Goal: Transaction & Acquisition: Purchase product/service

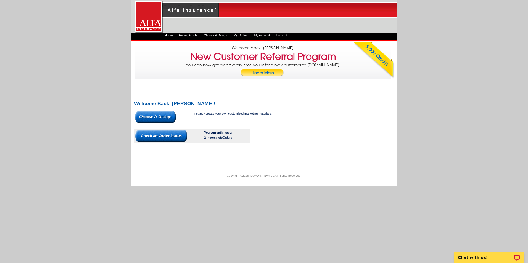
click at [156, 116] on img at bounding box center [155, 117] width 41 height 12
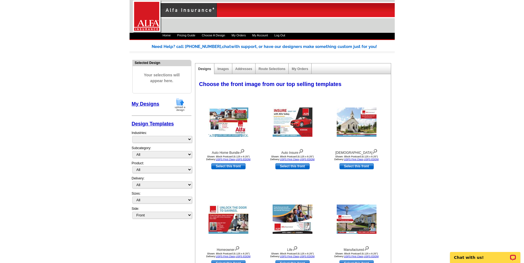
select select "1325"
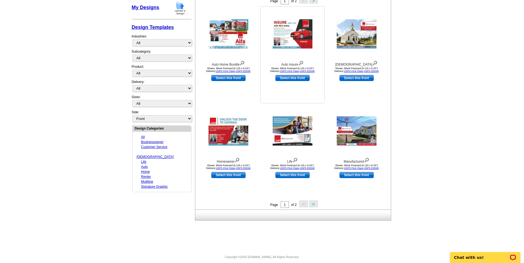
scroll to position [102, 0]
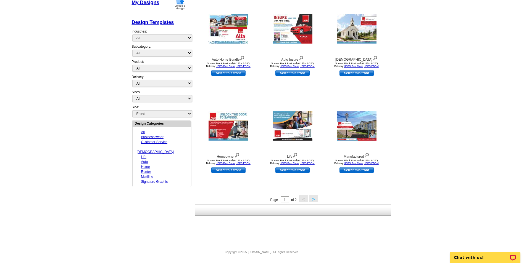
click at [314, 199] on button ">" at bounding box center [313, 199] width 9 height 7
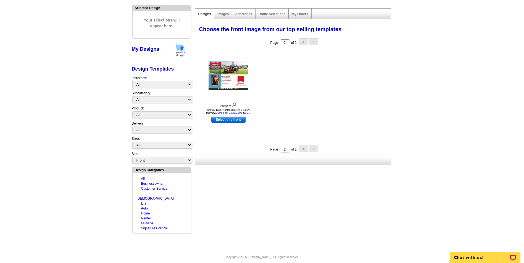
click at [302, 150] on button "<" at bounding box center [303, 148] width 9 height 7
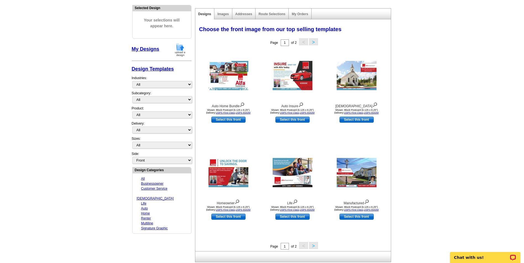
click at [314, 247] on button ">" at bounding box center [313, 245] width 9 height 7
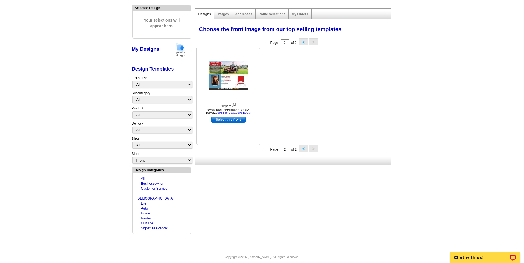
click at [230, 81] on img at bounding box center [228, 75] width 40 height 29
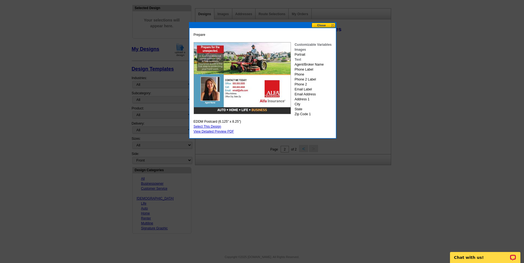
click at [210, 126] on link "Select This Design" at bounding box center [208, 127] width 28 height 4
select select "14"
select select "back"
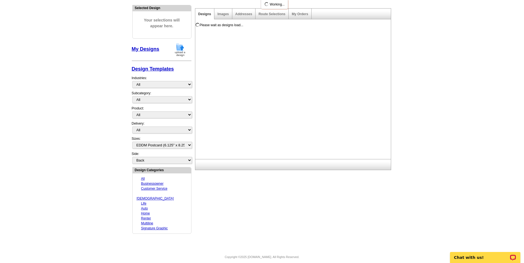
scroll to position [0, 0]
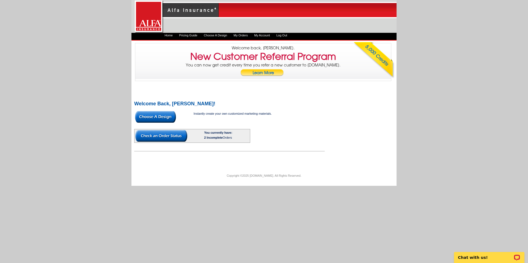
click at [158, 117] on img at bounding box center [155, 117] width 41 height 12
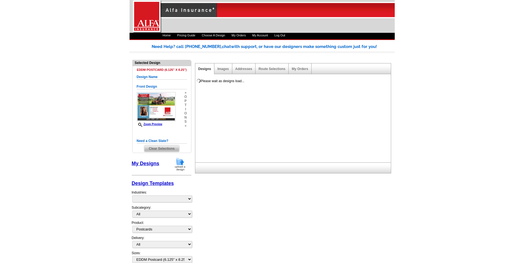
select select "1"
select select "14"
select select "back"
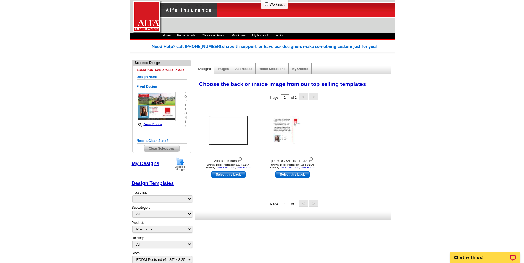
select select "1325"
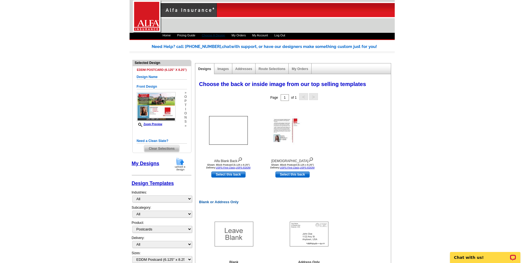
click at [215, 35] on link "Choose A Design" at bounding box center [213, 35] width 23 height 3
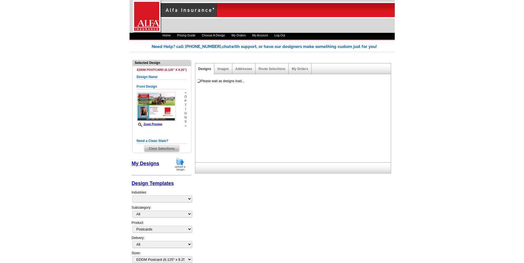
select select "1"
select select "14"
select select "back"
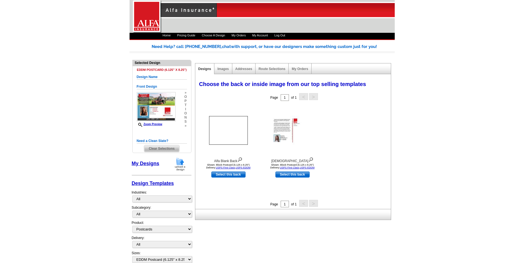
select select "1325"
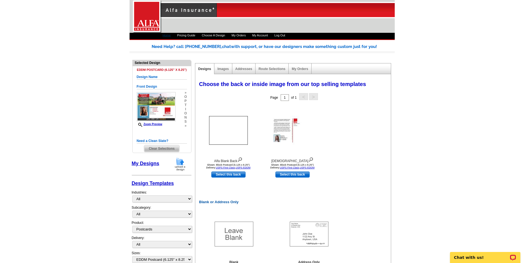
click at [165, 36] on link "Home" at bounding box center [167, 35] width 8 height 3
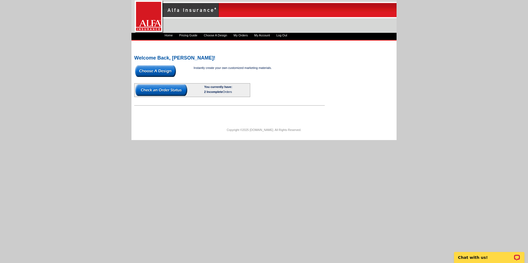
click at [171, 91] on img at bounding box center [161, 90] width 52 height 12
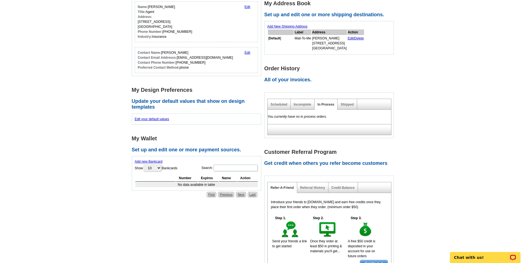
scroll to position [138, 0]
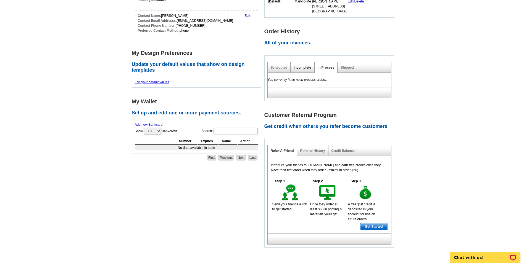
click at [300, 67] on link "Incomplete" at bounding box center [302, 68] width 17 height 4
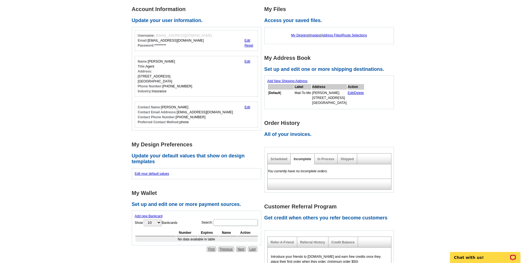
scroll to position [55, 0]
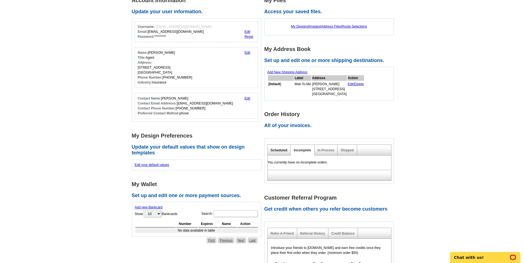
click at [272, 150] on link "Scheduled" at bounding box center [279, 151] width 17 height 4
click at [329, 150] on link "In Process" at bounding box center [326, 151] width 17 height 4
click at [349, 150] on link "Shipped" at bounding box center [346, 151] width 13 height 4
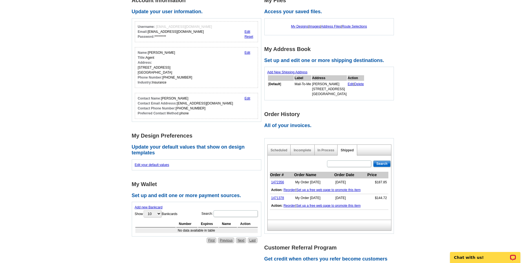
click at [442, 127] on main "Account Information Update your user information. Username: gsmith6@alfains.com…" at bounding box center [262, 192] width 524 height 424
click at [298, 149] on link "Incomplete" at bounding box center [302, 151] width 17 height 4
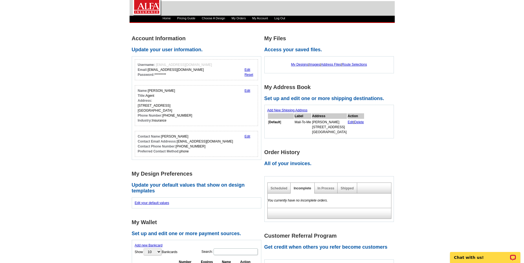
scroll to position [0, 0]
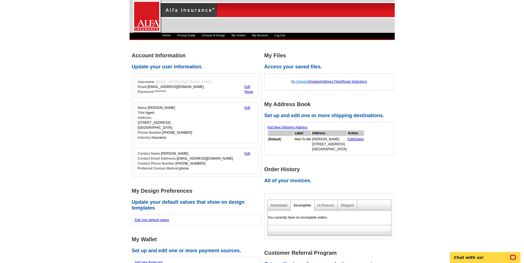
click at [297, 81] on link "My Designs" at bounding box center [299, 82] width 17 height 4
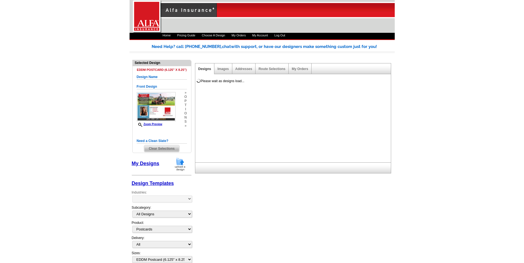
select select "1"
select select "14"
select select "back"
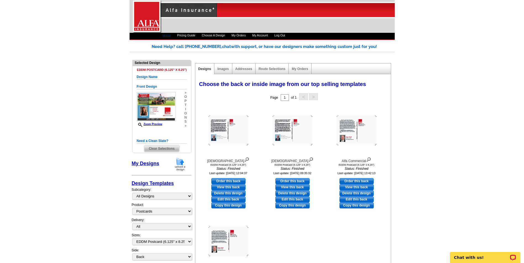
click at [167, 35] on link "Home" at bounding box center [167, 35] width 8 height 3
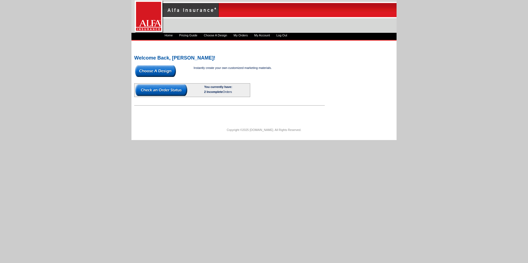
click at [160, 72] on img at bounding box center [155, 71] width 41 height 12
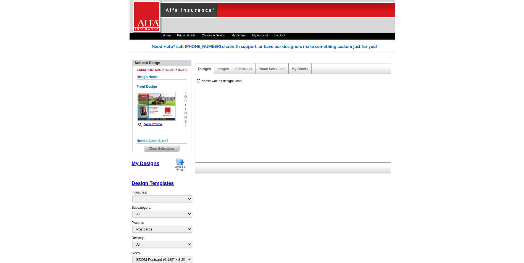
select select "1"
select select "14"
select select "back"
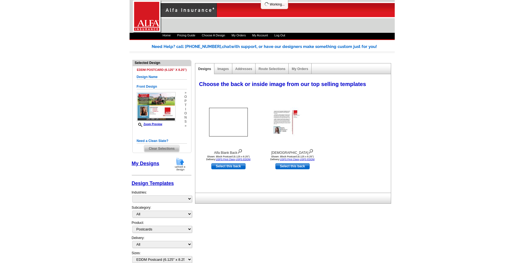
select select "1325"
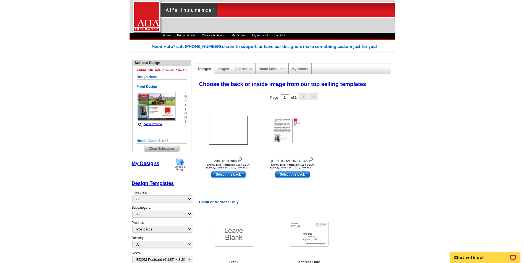
click at [159, 147] on span "Clear Selections" at bounding box center [161, 149] width 35 height 7
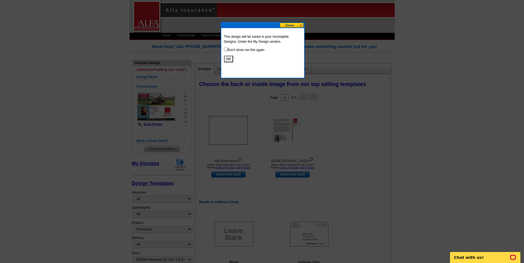
click at [229, 59] on button "OK" at bounding box center [228, 59] width 9 height 7
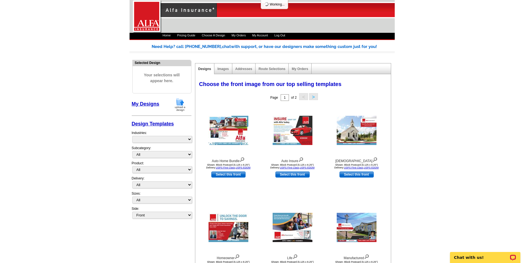
select select "1325"
click at [358, 137] on img at bounding box center [357, 130] width 40 height 29
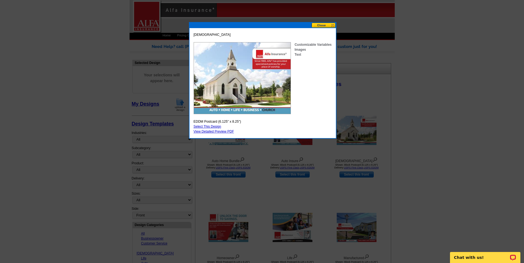
click at [209, 126] on link "Select This Design" at bounding box center [208, 127] width 28 height 4
select select "14"
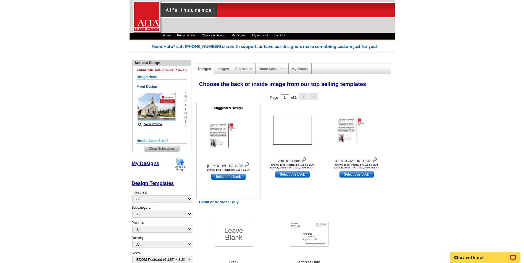
click at [221, 135] on img at bounding box center [228, 135] width 40 height 29
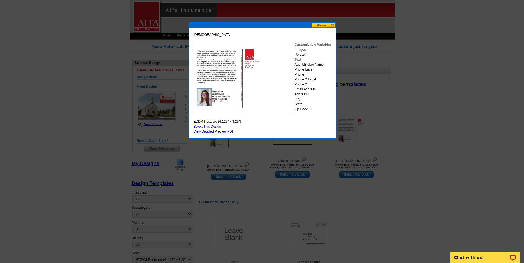
click at [215, 126] on link "Select This Design" at bounding box center [208, 127] width 28 height 4
select select "front"
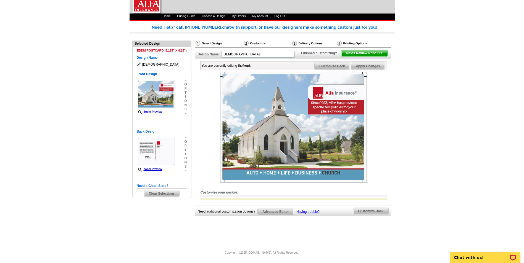
scroll to position [29, 0]
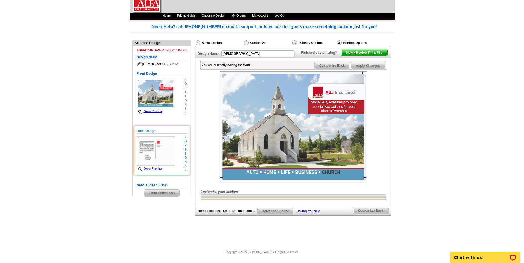
click at [156, 138] on img at bounding box center [156, 151] width 38 height 29
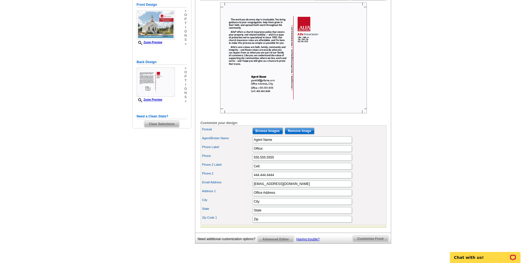
scroll to position [43, 0]
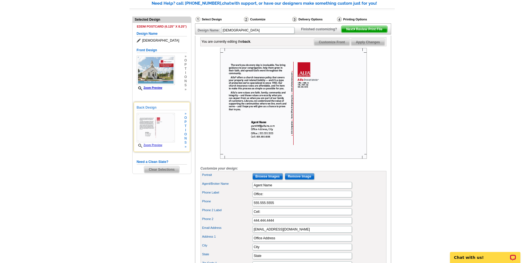
click at [160, 120] on img at bounding box center [156, 127] width 38 height 29
click at [286, 190] on div "Agent/Broker Name Agent Name" at bounding box center [294, 185] width 184 height 9
click at [285, 189] on input "Agent Name" at bounding box center [301, 185] width 99 height 7
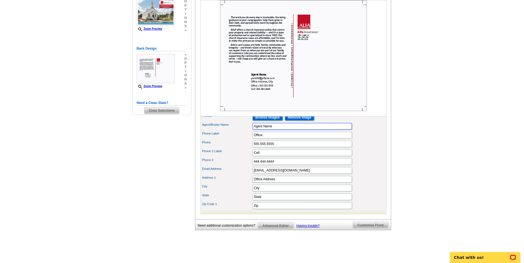
scroll to position [110, 0]
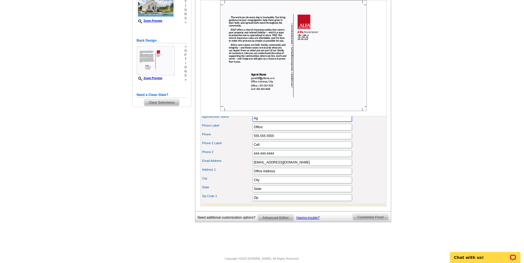
type input "A"
type input "[PERSON_NAME]"
click at [278, 139] on input "555.555.5555" at bounding box center [301, 136] width 99 height 7
type input "5"
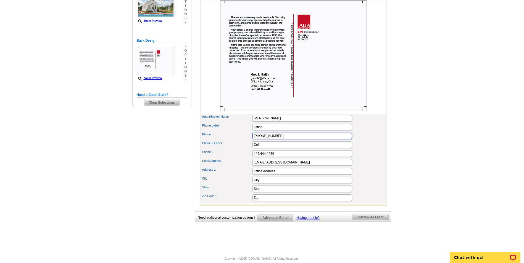
type input "[PHONE_NUMBER]"
click at [264, 148] on input "Cell:" at bounding box center [301, 145] width 99 height 7
type input "C"
click at [280, 157] on input "444.444.4444" at bounding box center [301, 153] width 99 height 7
type input "4"
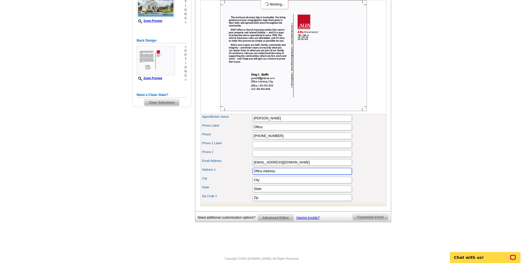
click at [281, 175] on input "Office Address" at bounding box center [301, 171] width 99 height 7
type input "O"
type input "175 Pine Grove Rd., Ste 120"
type input "Cartersville"
type input "Ga"
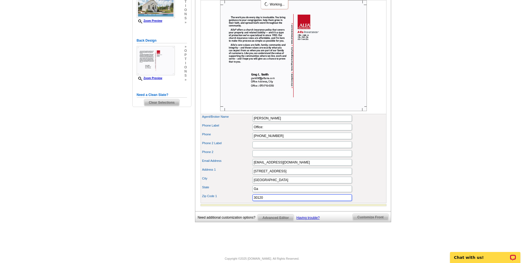
type input "30120"
click at [368, 167] on div "Email Address gsmith6@alfains.com" at bounding box center [294, 162] width 184 height 9
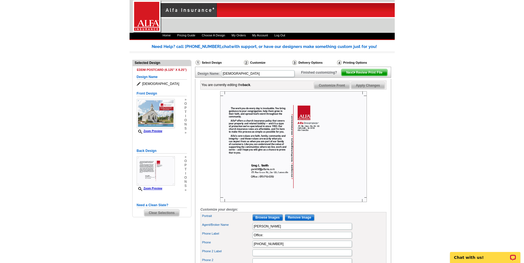
click at [369, 89] on span "Apply Changes" at bounding box center [367, 85] width 33 height 7
click at [367, 76] on span "Next Review Print File" at bounding box center [364, 72] width 46 height 7
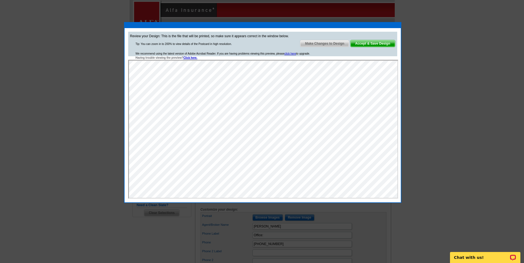
click at [332, 45] on span "Make Changes to Design" at bounding box center [324, 43] width 49 height 7
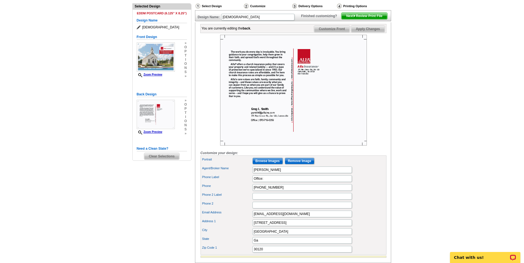
scroll to position [55, 0]
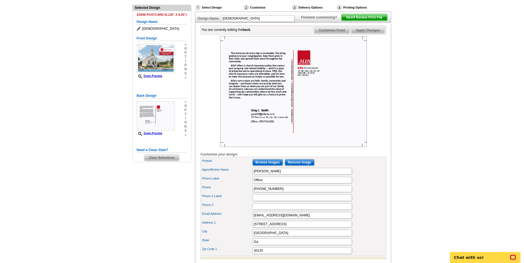
click at [163, 158] on span "Clear Selections" at bounding box center [161, 158] width 35 height 7
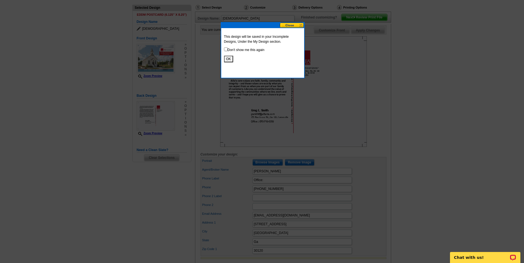
click at [228, 59] on button "OK" at bounding box center [228, 59] width 9 height 7
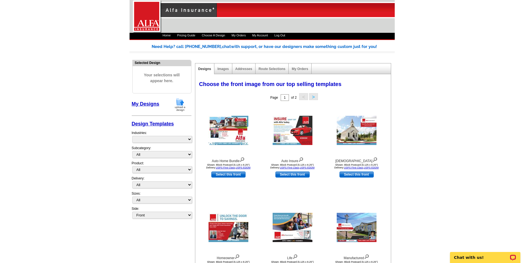
select select "1325"
click at [356, 134] on img at bounding box center [357, 130] width 40 height 29
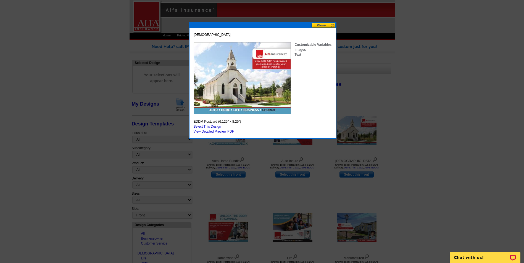
click at [218, 126] on link "Select This Design" at bounding box center [208, 127] width 28 height 4
select select "14"
select select "back"
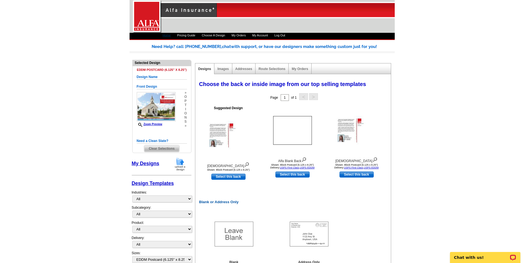
click at [168, 36] on link "Home" at bounding box center [167, 35] width 8 height 3
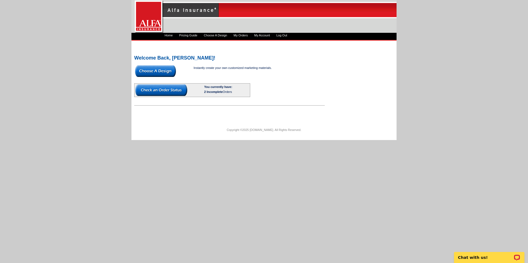
click at [167, 85] on img at bounding box center [161, 90] width 52 height 12
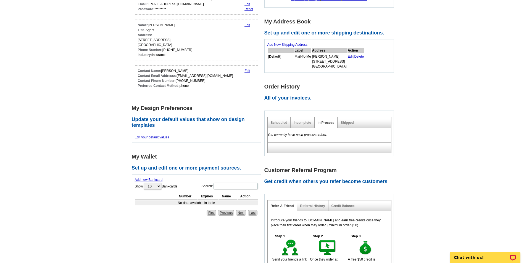
scroll to position [110, 0]
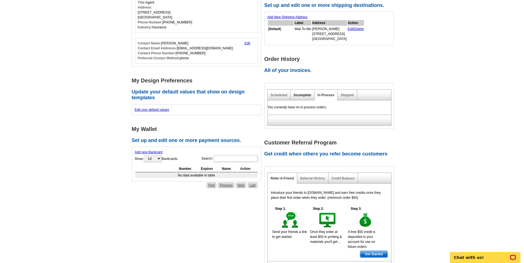
click at [304, 95] on link "Incomplete" at bounding box center [302, 95] width 17 height 4
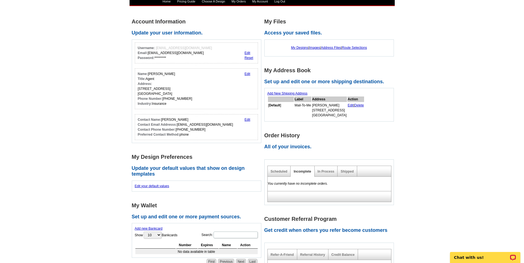
scroll to position [0, 0]
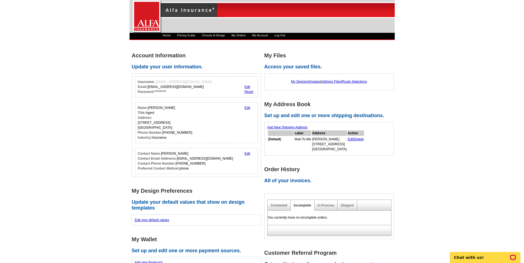
click at [288, 33] on div "Home Pricing Guide Choose A Design My Orders My Account Log Out" at bounding box center [275, 35] width 237 height 5
click at [285, 36] on link "Log Out" at bounding box center [279, 35] width 11 height 3
